Goal: Task Accomplishment & Management: Manage account settings

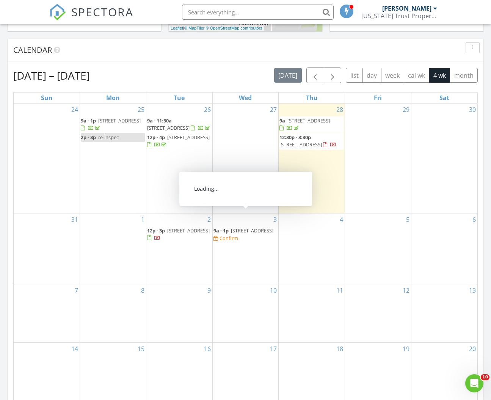
click at [238, 227] on span "5005 SE 47th Terrace Rd, Ocala 34480" at bounding box center [252, 230] width 42 height 7
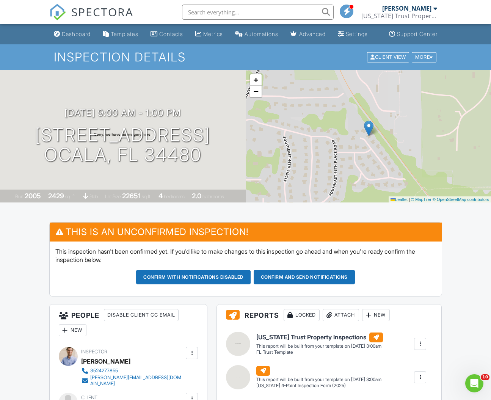
click at [250, 284] on button "Confirm and send notifications" at bounding box center [193, 277] width 114 height 14
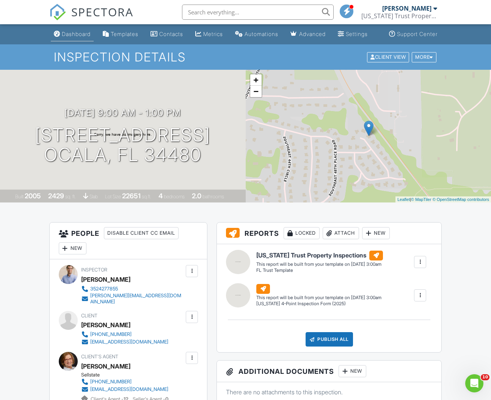
click at [77, 37] on div "Dashboard" at bounding box center [76, 34] width 29 height 6
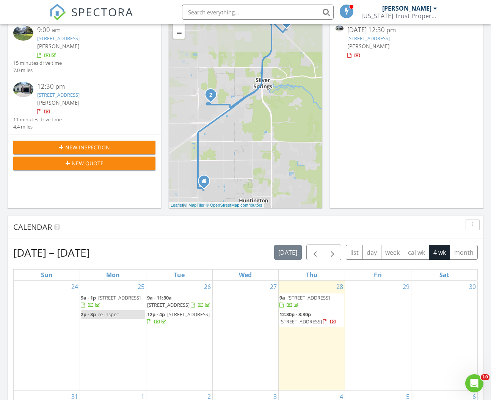
scroll to position [211, 0]
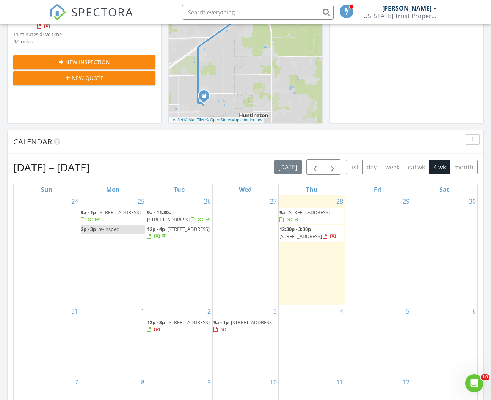
click at [303, 230] on span "12:30p - 3:30p" at bounding box center [294, 228] width 31 height 7
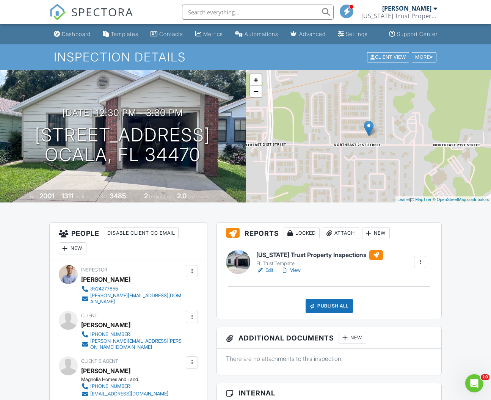
click at [271, 274] on link "Edit" at bounding box center [264, 270] width 17 height 8
